Goal: Task Accomplishment & Management: Complete application form

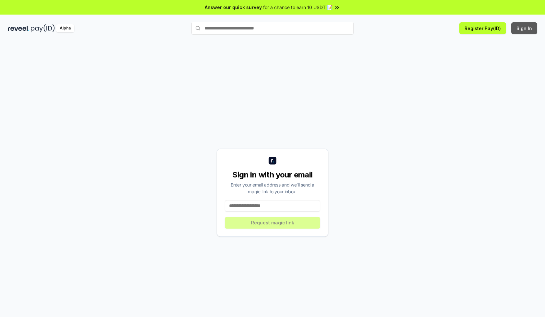
click at [524, 28] on button "Sign In" at bounding box center [524, 28] width 26 height 12
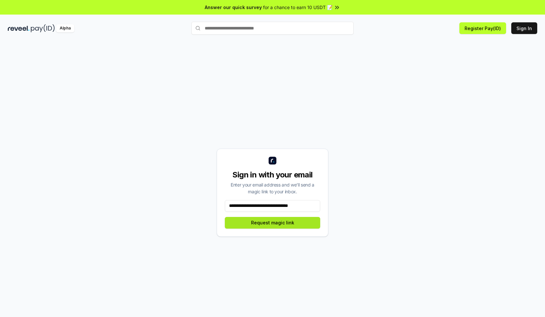
type input "**********"
click at [272, 223] on button "Request magic link" at bounding box center [272, 223] width 95 height 12
